Goal: Navigation & Orientation: Understand site structure

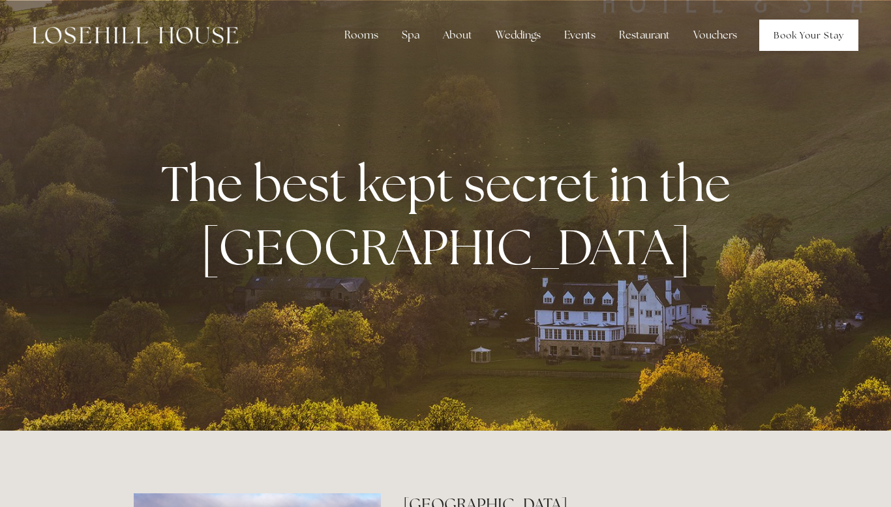
click at [800, 37] on link "Book Your Stay" at bounding box center [808, 35] width 99 height 31
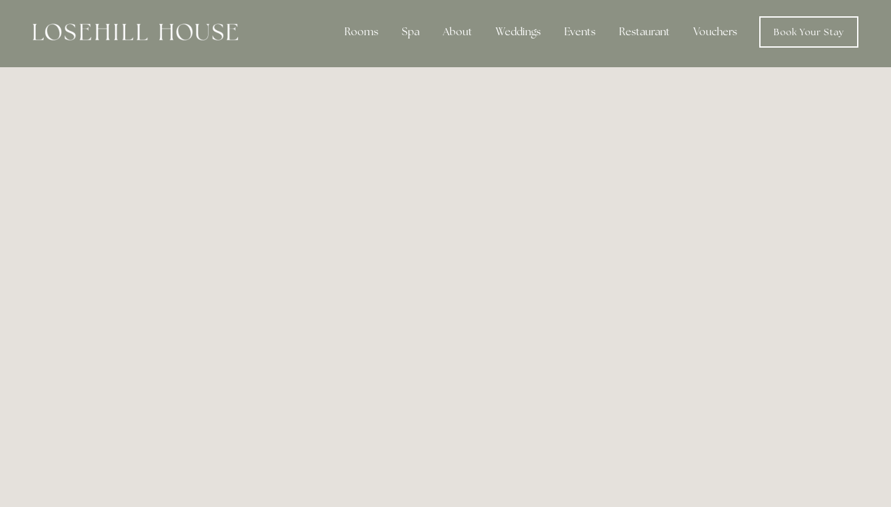
scroll to position [1, 0]
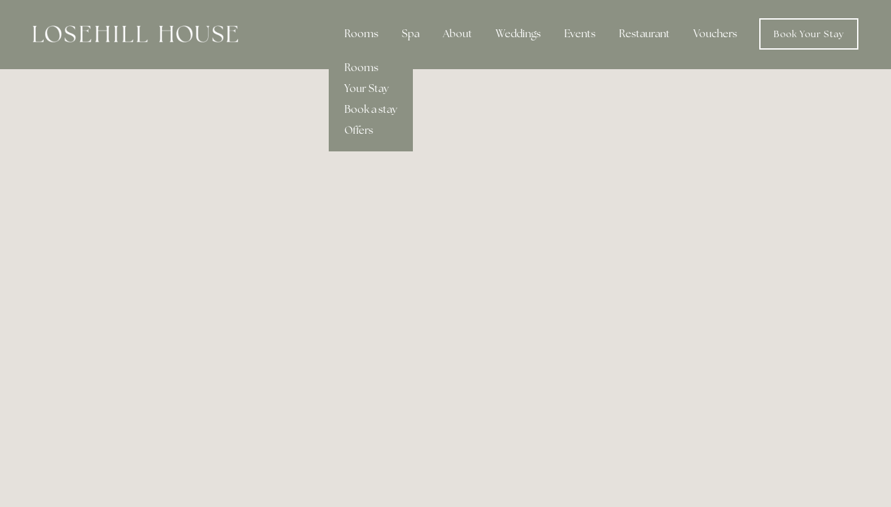
click at [382, 46] on div "Rooms" at bounding box center [361, 34] width 55 height 26
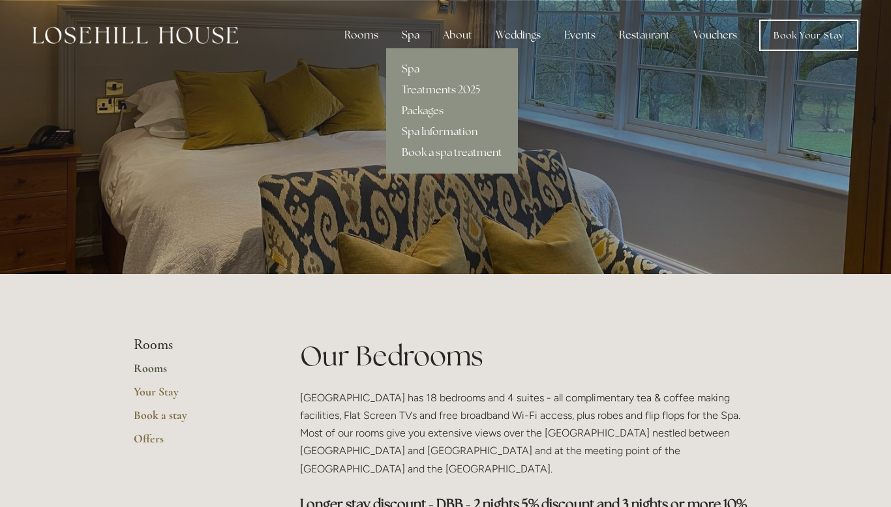
click at [414, 33] on div "Spa" at bounding box center [410, 35] width 38 height 26
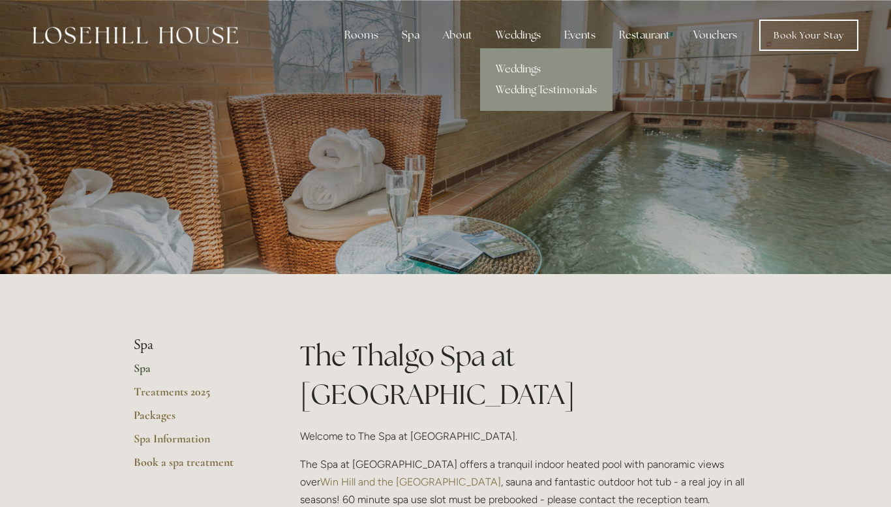
click at [523, 29] on div "Weddings" at bounding box center [518, 35] width 66 height 26
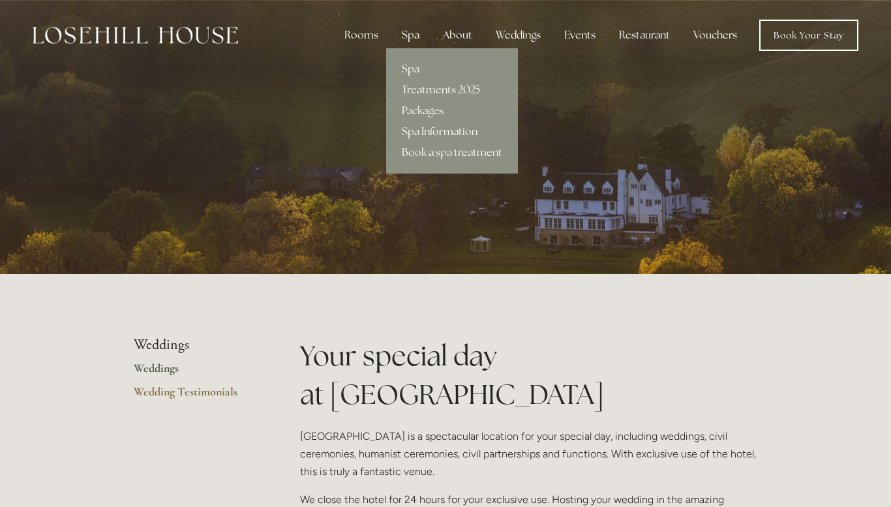
click at [411, 37] on div "Spa" at bounding box center [410, 35] width 38 height 26
